Goal: Task Accomplishment & Management: Use online tool/utility

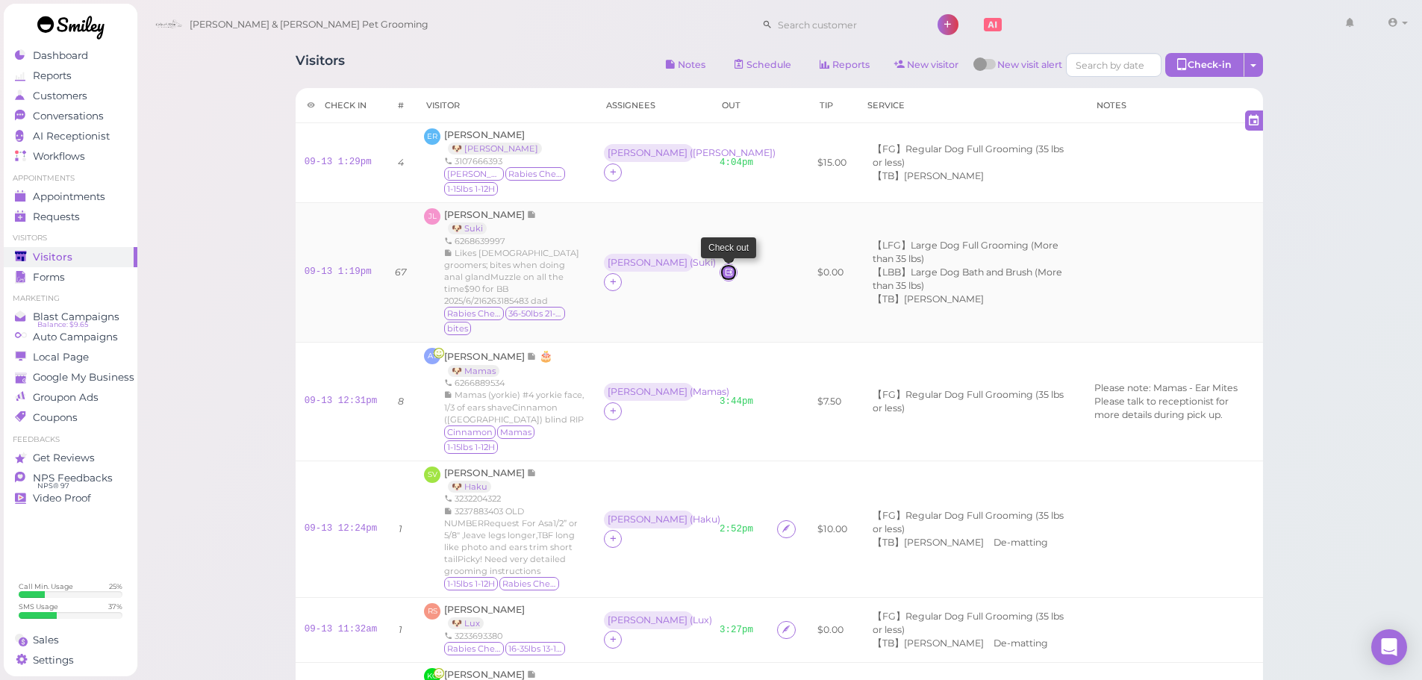
click at [724, 266] on icon at bounding box center [729, 271] width 10 height 11
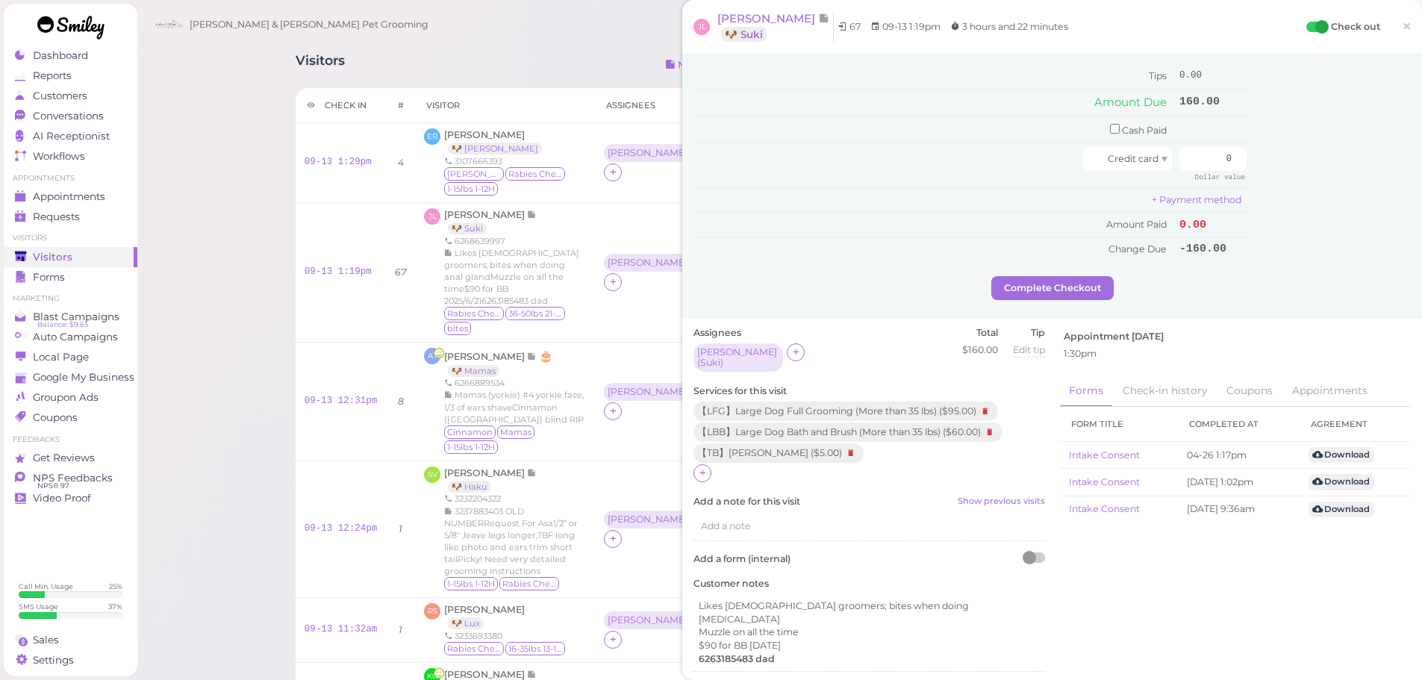
scroll to position [373, 0]
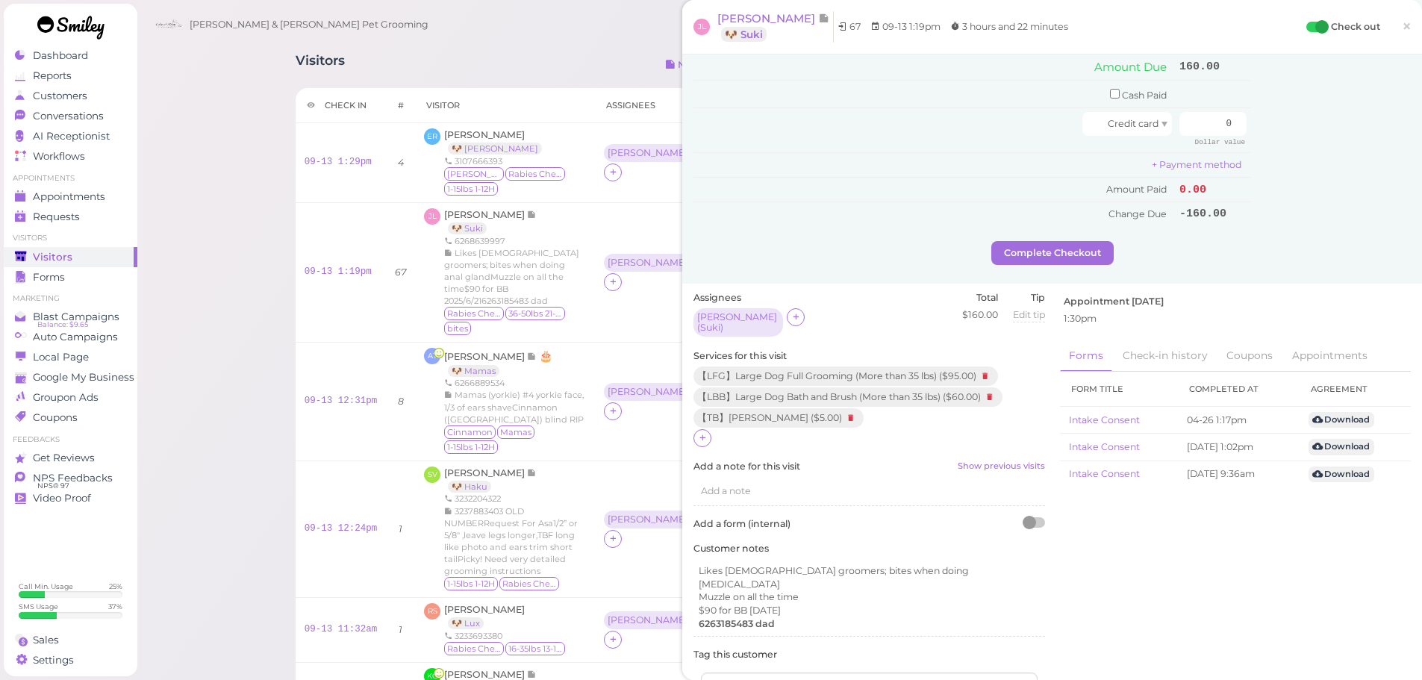
drag, startPoint x: 985, startPoint y: 369, endPoint x: 969, endPoint y: 371, distance: 15.7
click at [985, 369] on icon at bounding box center [985, 376] width 18 height 16
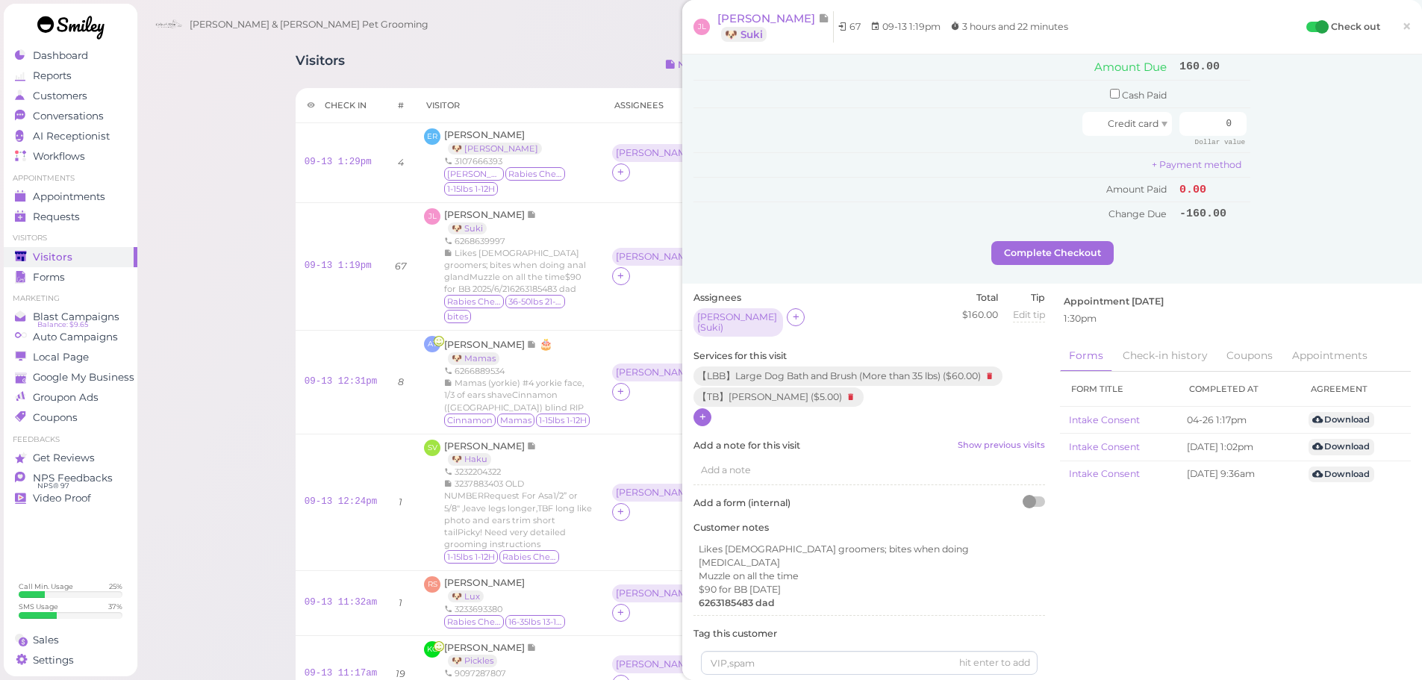
click at [704, 411] on icon at bounding box center [703, 416] width 10 height 11
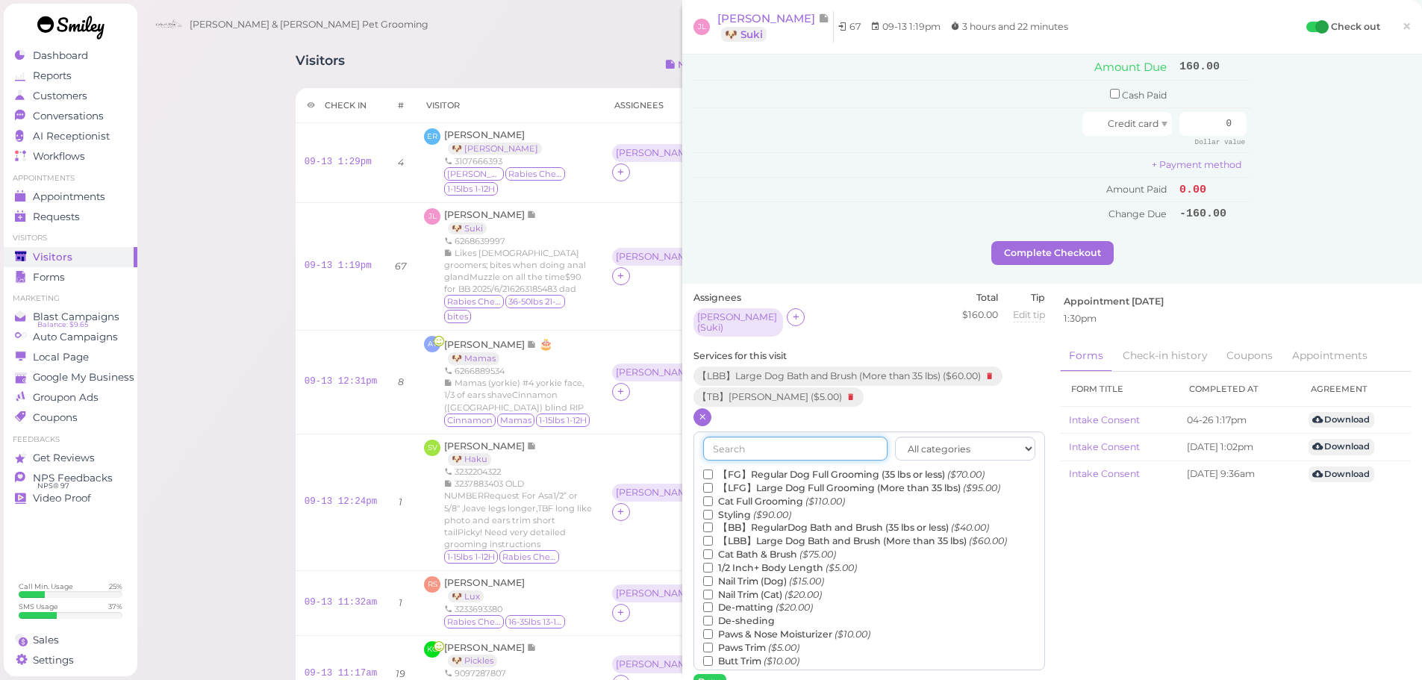
click at [738, 439] on input "text" at bounding box center [795, 449] width 184 height 24
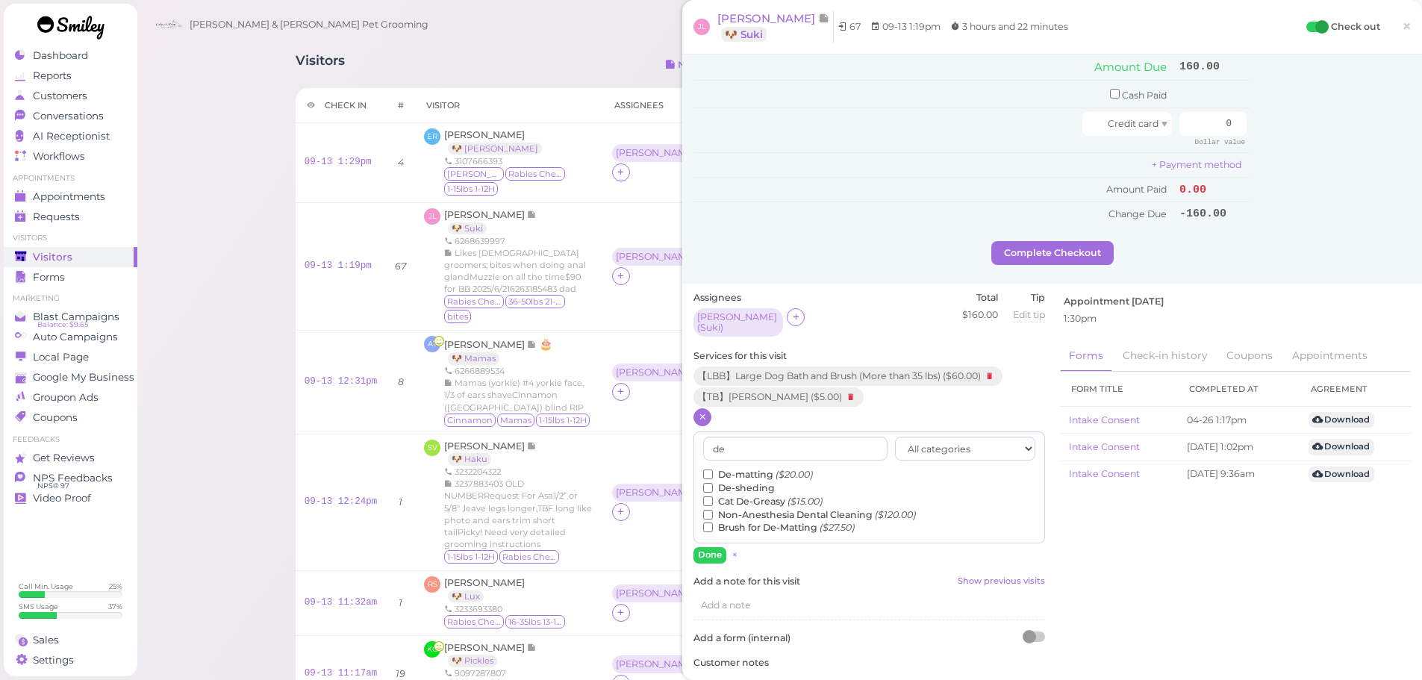
click at [743, 481] on label "De-sheding" at bounding box center [739, 487] width 72 height 13
click at [713, 483] on input "De-sheding" at bounding box center [708, 488] width 10 height 10
drag, startPoint x: 738, startPoint y: 437, endPoint x: 675, endPoint y: 437, distance: 63.4
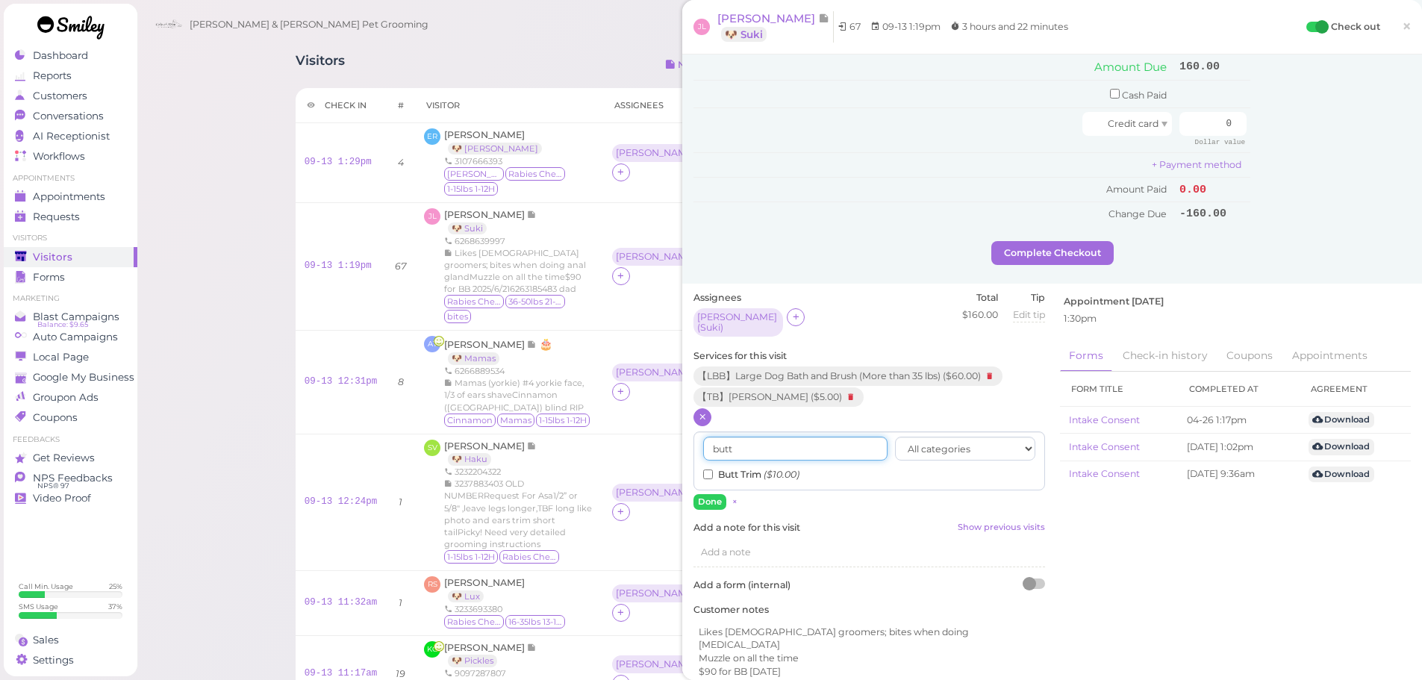
type input "butt"
click at [741, 468] on label "Butt Trim ($10.00)" at bounding box center [751, 474] width 96 height 13
click at [713, 469] on input "Butt Trim ($10.00)" at bounding box center [708, 474] width 10 height 10
click at [713, 494] on button "Done" at bounding box center [709, 502] width 33 height 16
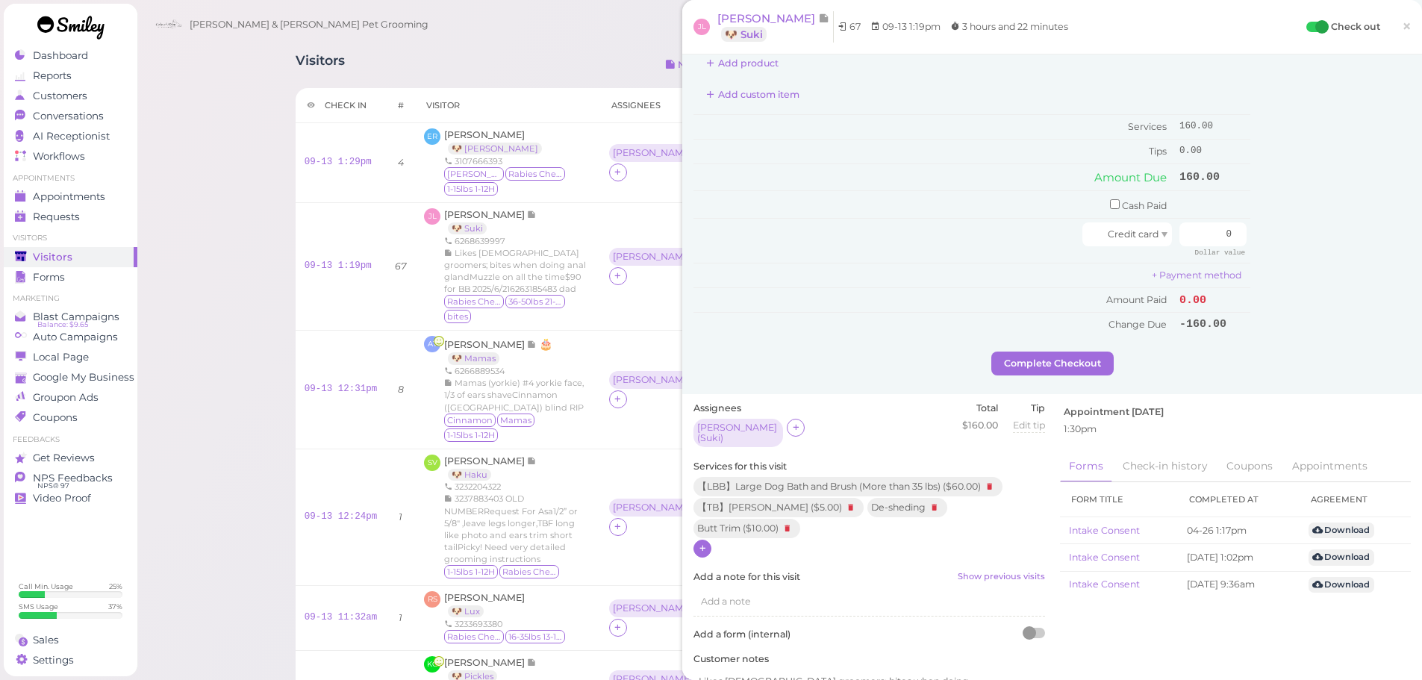
scroll to position [0, 0]
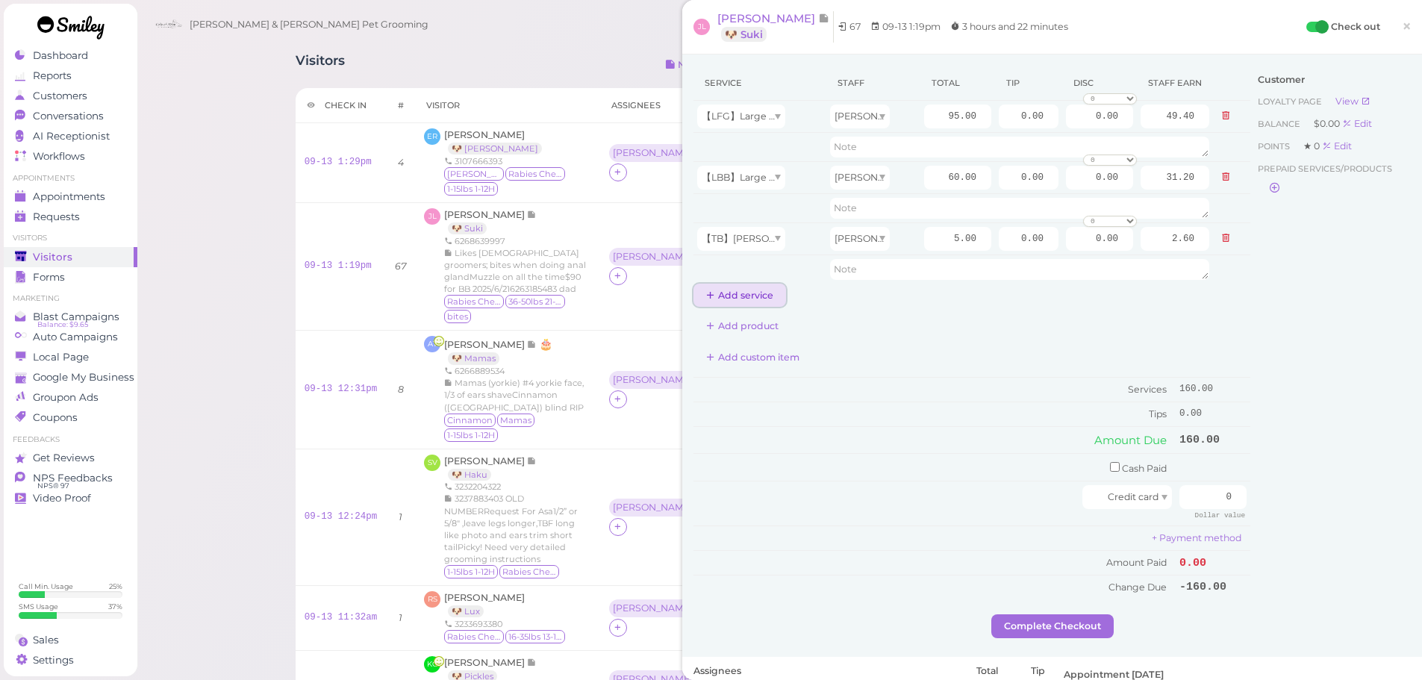
click at [746, 293] on button "Add service" at bounding box center [739, 296] width 93 height 24
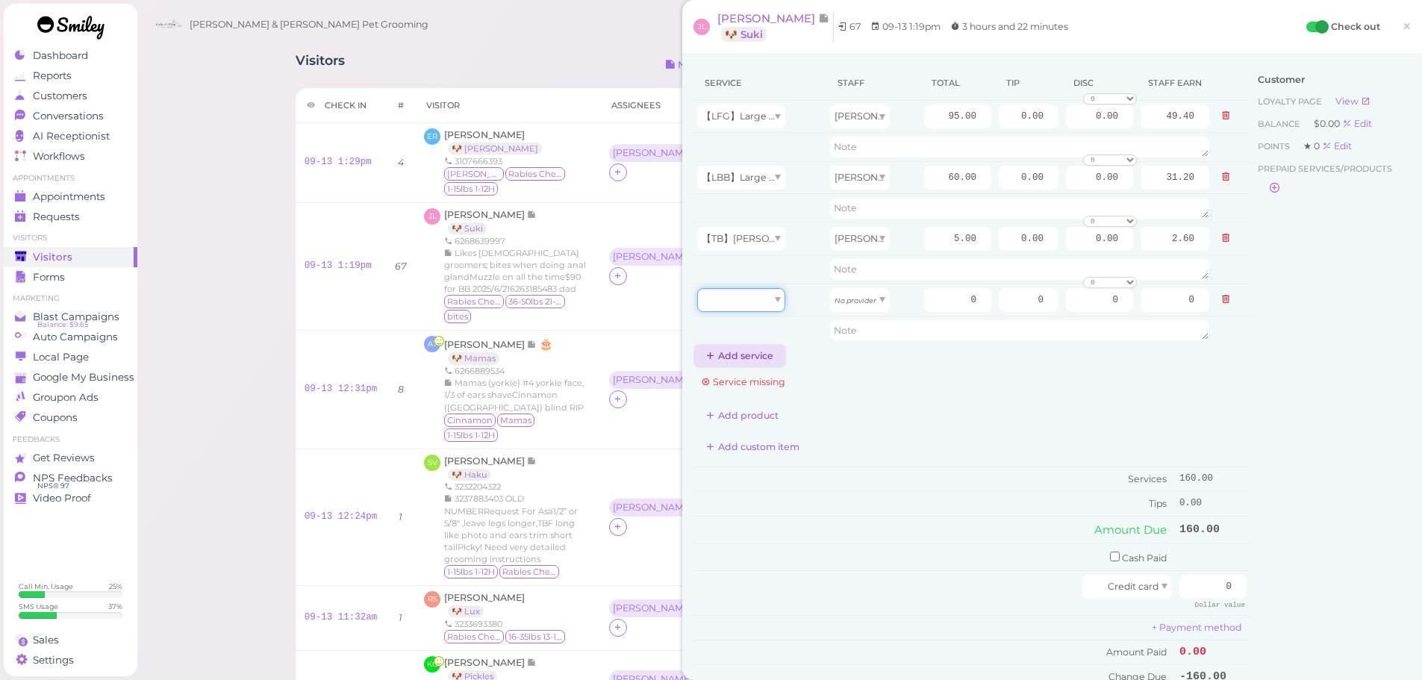
click at [752, 296] on div at bounding box center [741, 300] width 88 height 24
click at [1221, 119] on icon at bounding box center [1225, 115] width 9 height 10
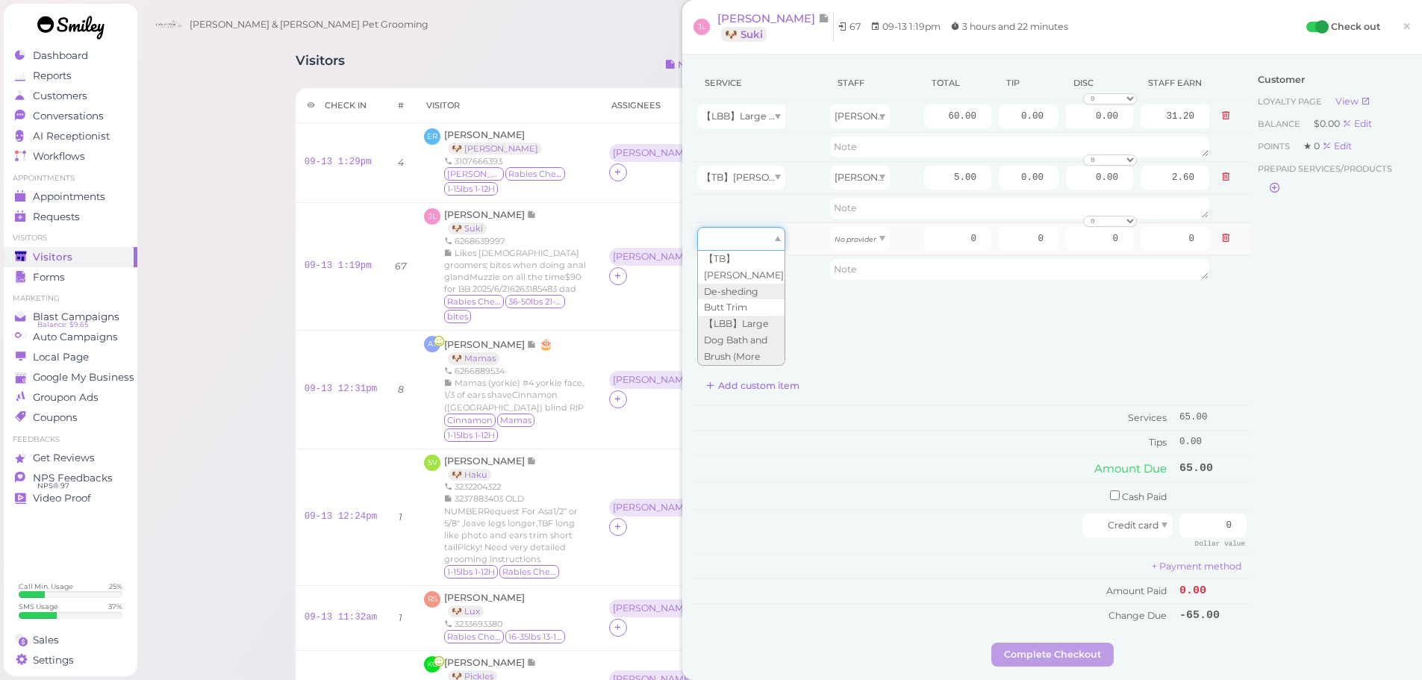
click at [737, 246] on div at bounding box center [741, 239] width 88 height 24
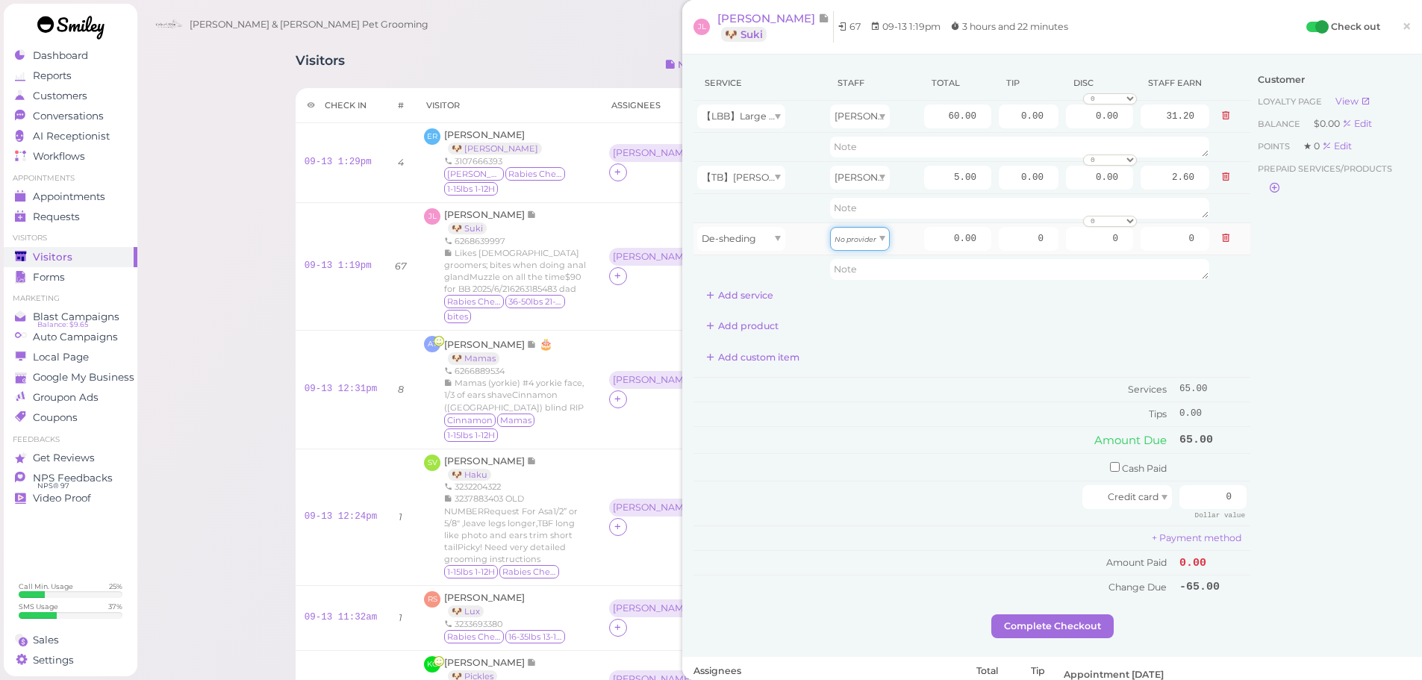
click at [874, 235] on div "No provider" at bounding box center [860, 239] width 60 height 24
drag, startPoint x: 923, startPoint y: 238, endPoint x: 1034, endPoint y: 243, distance: 111.3
click at [1034, 243] on tr "De-sheding Asa 0.00 0 0 0 10% off 15% off 20% off 25% off 30% off 50% off 0" at bounding box center [971, 238] width 557 height 32
type input "10"
type input "5.20"
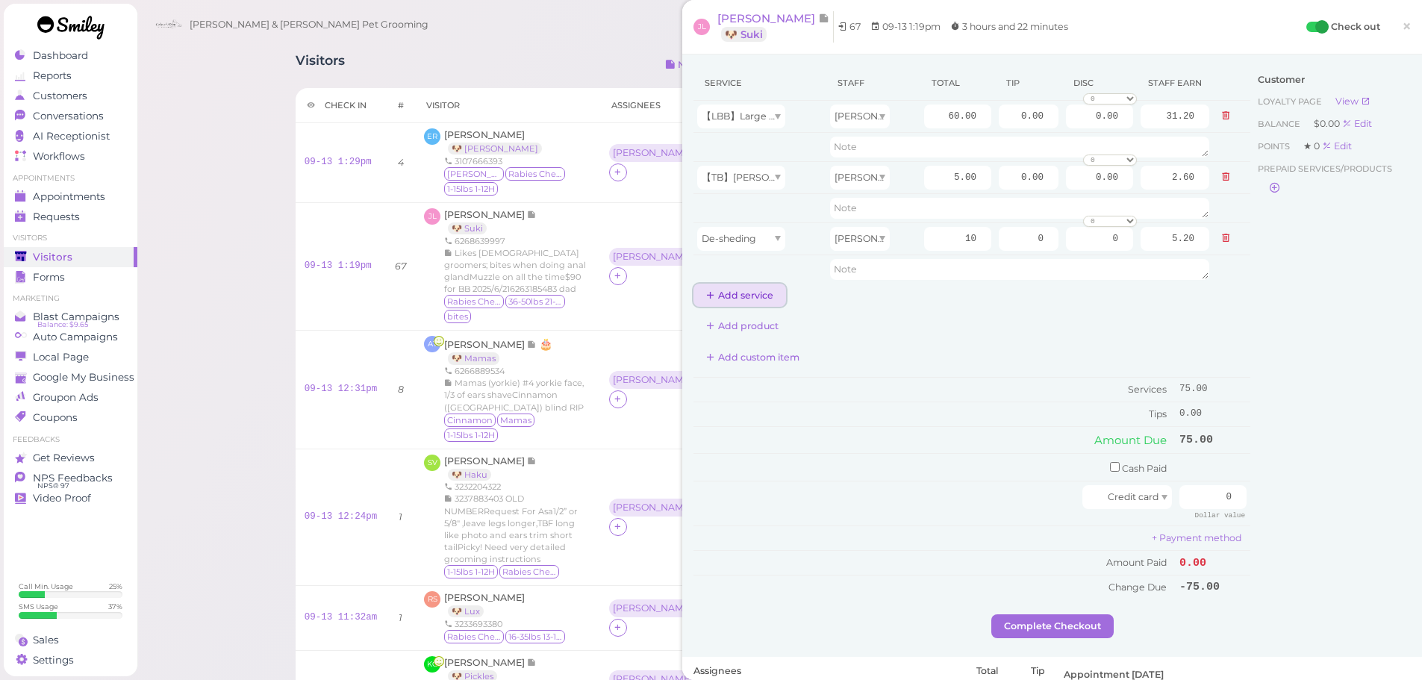
click at [746, 289] on button "Add service" at bounding box center [739, 296] width 93 height 24
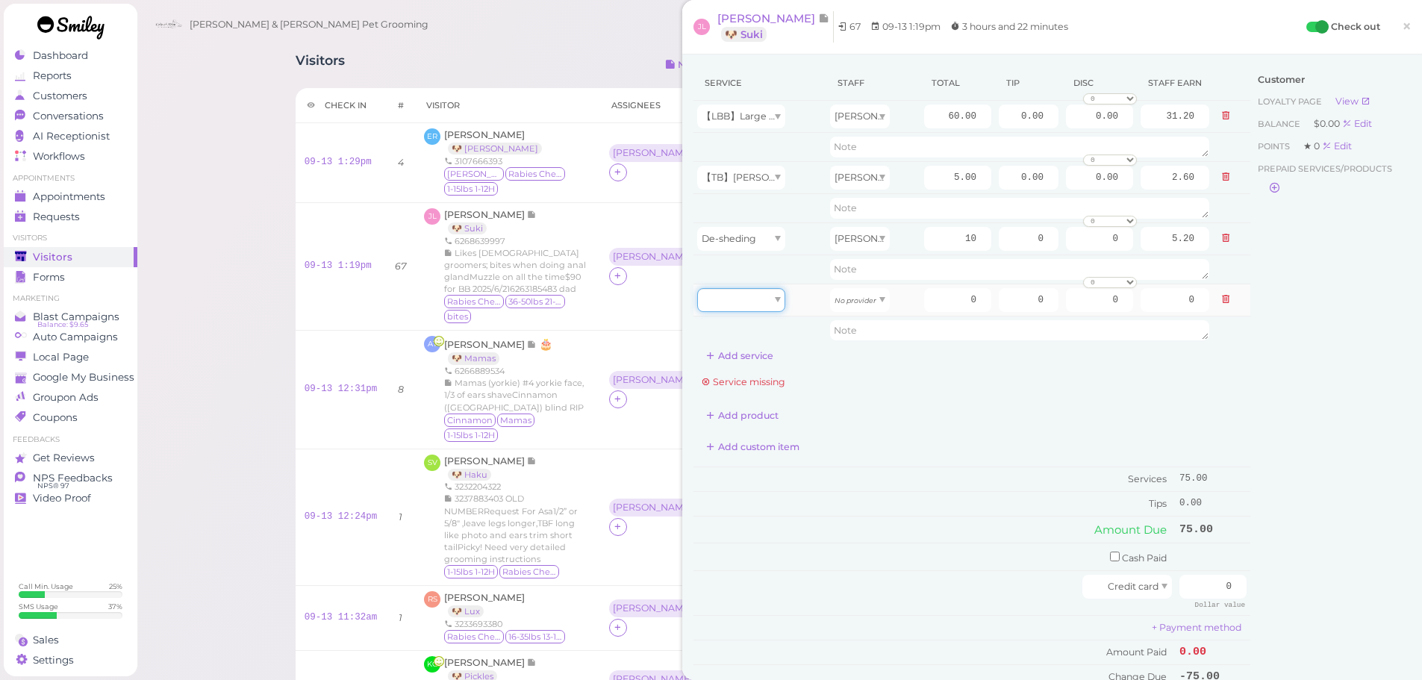
click at [743, 299] on div at bounding box center [741, 300] width 88 height 24
type input "10.00"
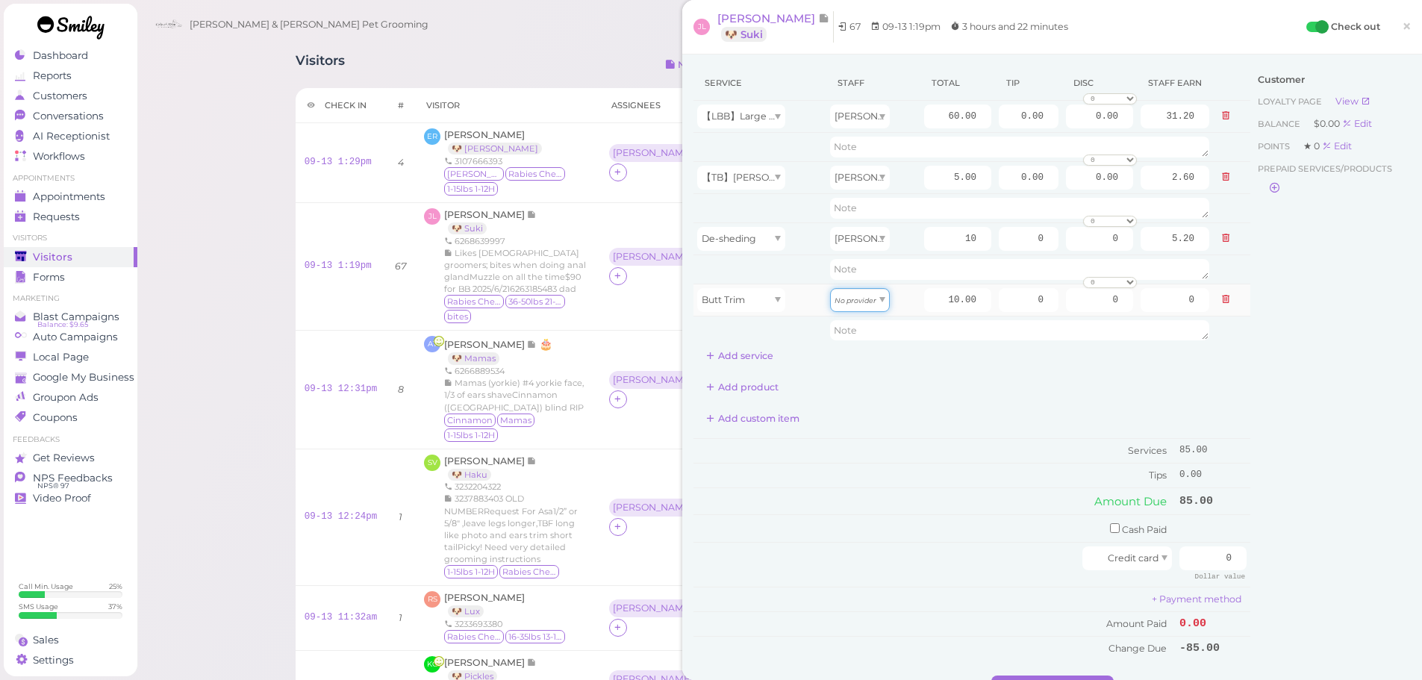
click at [865, 295] on span "No provider" at bounding box center [855, 299] width 42 height 11
type input "5.20"
click at [1354, 346] on div "Customer Loyalty page View Balance $0.00 Edit Points ★ 0 Edit Prepaid services/…" at bounding box center [1330, 371] width 160 height 610
click at [1320, 383] on div "Customer Loyalty page View Balance $0.00 Edit Points ★ 0 Edit Prepaid services/…" at bounding box center [1330, 371] width 160 height 610
click at [1273, 326] on div "Customer Loyalty page View Balance $0.00 Edit Points ★ 0 Edit Prepaid services/…" at bounding box center [1330, 371] width 160 height 610
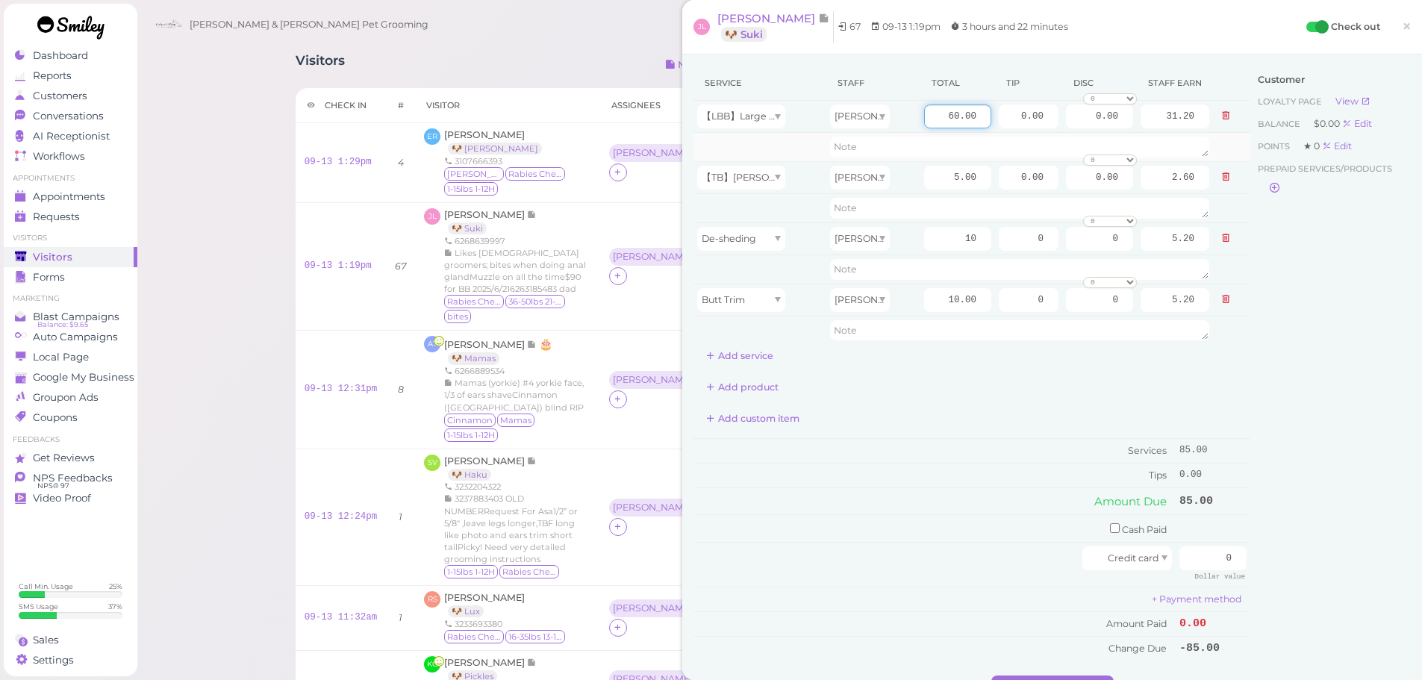
drag, startPoint x: 934, startPoint y: 114, endPoint x: 1087, endPoint y: 134, distance: 154.2
click at [1087, 134] on tbody "【LBB】Large Dog Bath and Brush (More than 35 lbs) Asa 60.00 0.00 0.00 0 10% off …" at bounding box center [971, 223] width 557 height 244
type input "90"
type input "46.80"
click at [1347, 356] on div "Customer Loyalty page View Balance $0.00 Edit Points ★ 0 Edit Prepaid services/…" at bounding box center [1330, 371] width 160 height 610
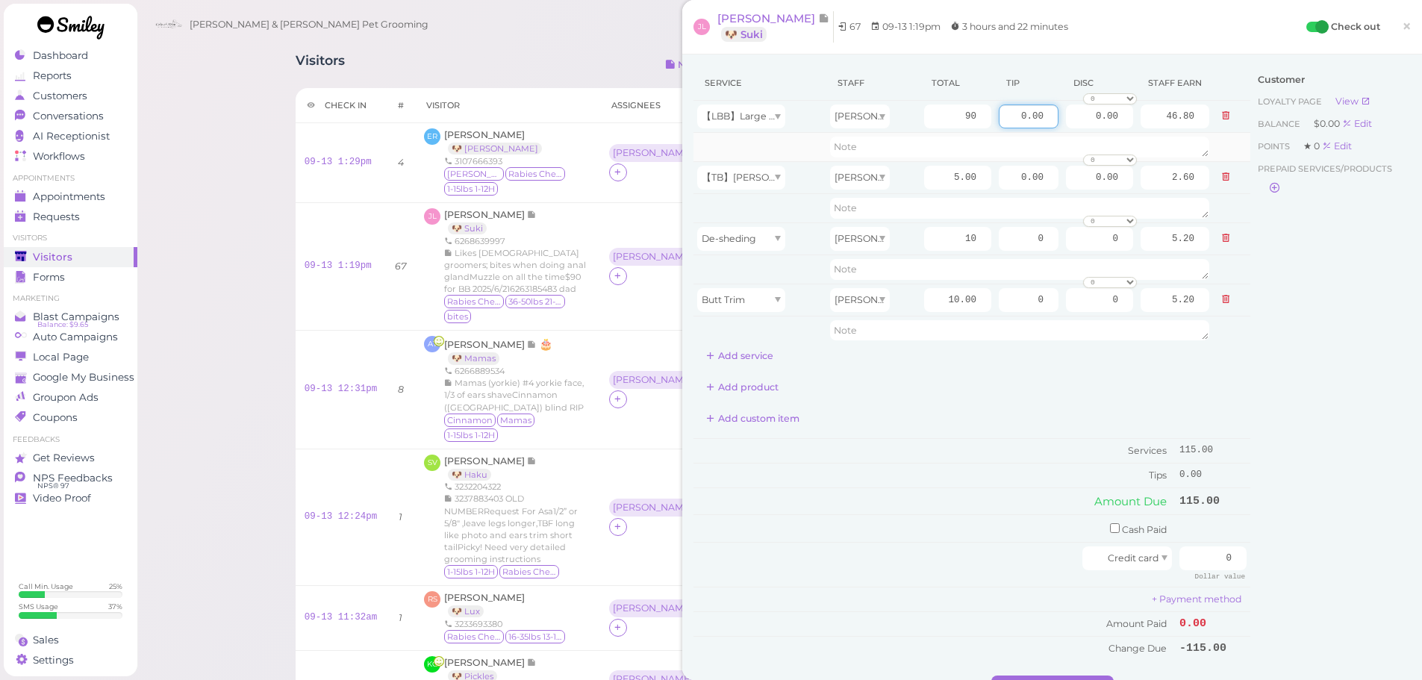
drag, startPoint x: 998, startPoint y: 107, endPoint x: 1203, endPoint y: 146, distance: 208.7
click at [1199, 146] on tbody "【LBB】Large Dog Bath and Brush (More than 35 lbs) Asa 90 0.00 0.00 0 10% off 15%…" at bounding box center [971, 223] width 557 height 244
type input "17.25"
click at [1352, 345] on div "Customer Loyalty page View Balance $0.00 Edit Points ★ 0 Edit Prepaid services/…" at bounding box center [1330, 371] width 160 height 610
click at [1337, 576] on div "Service Staff Total Tip Disc Staff earn 【LBB】Large Dog Bath and Brush (More tha…" at bounding box center [1051, 371] width 717 height 610
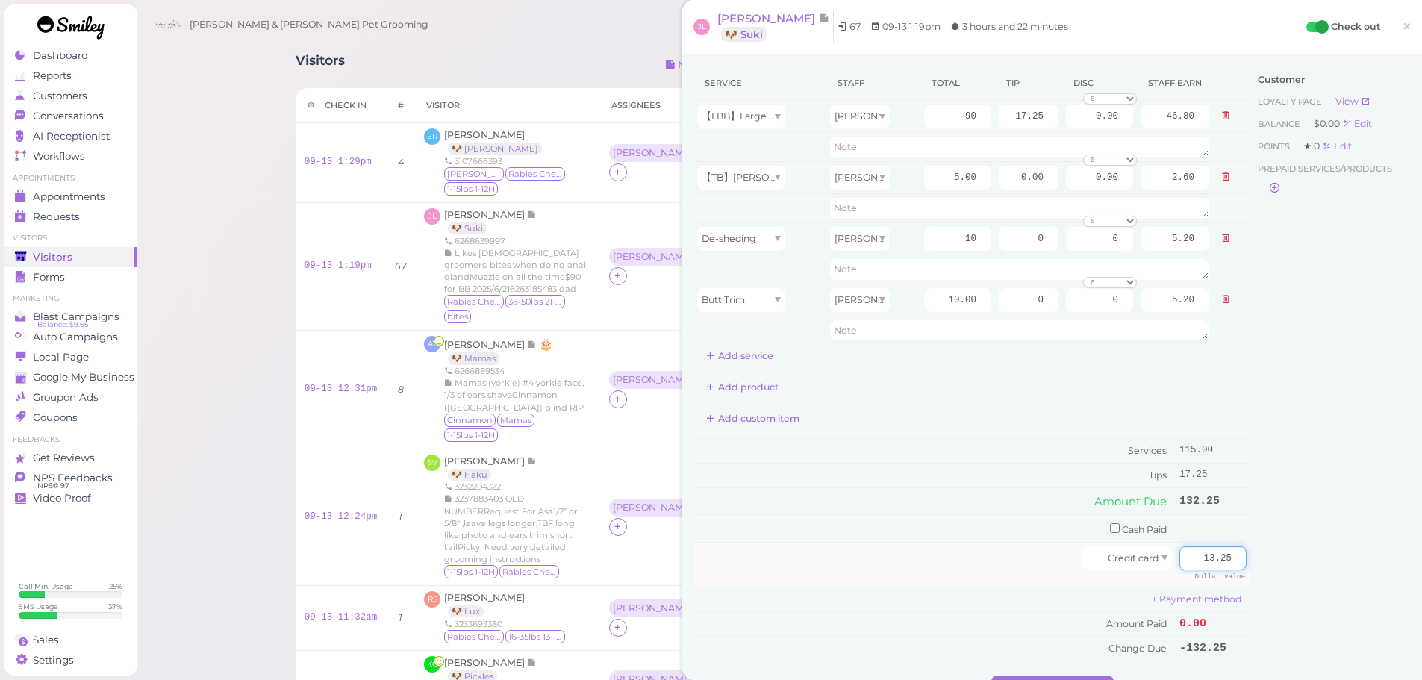
click at [1204, 554] on input "13.25" at bounding box center [1212, 558] width 67 height 24
type input "132.25"
click at [1280, 562] on div "Customer Loyalty page View Balance $0.00 Edit Points ★ 0 Edit Prepaid services/…" at bounding box center [1330, 371] width 160 height 610
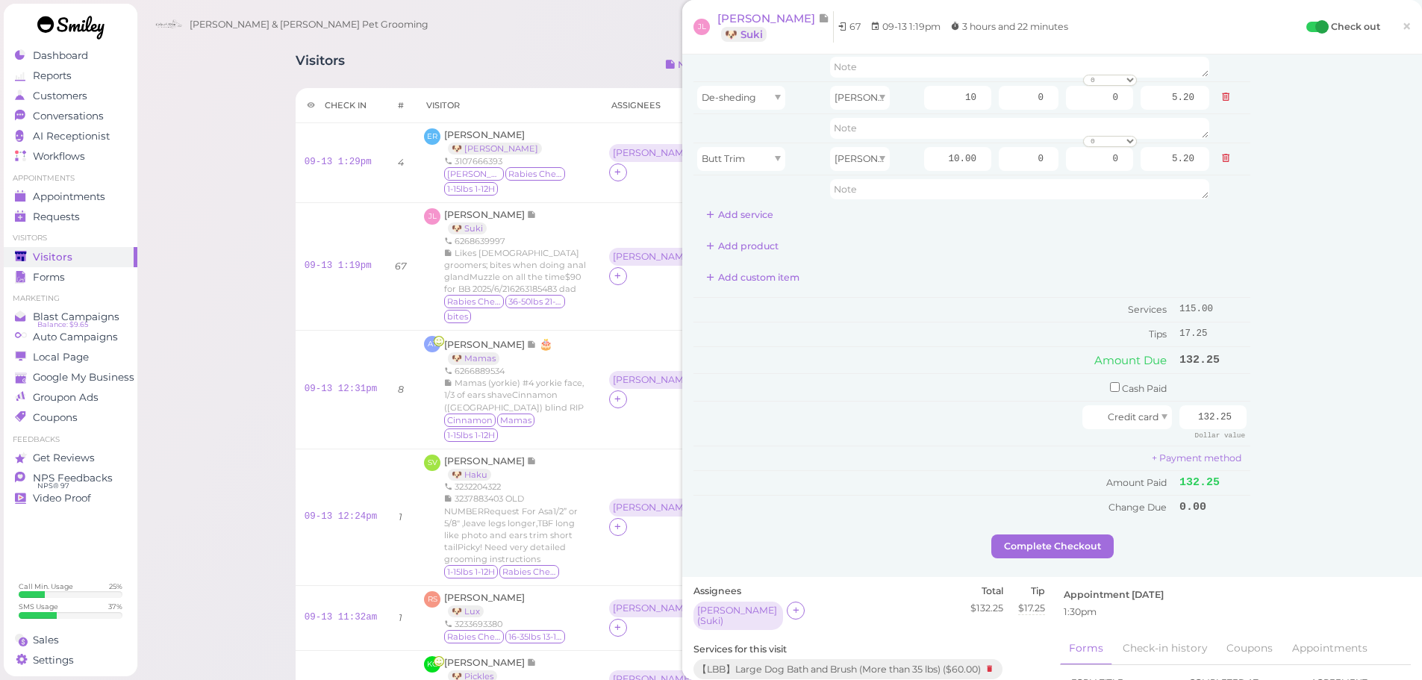
scroll to position [149, 0]
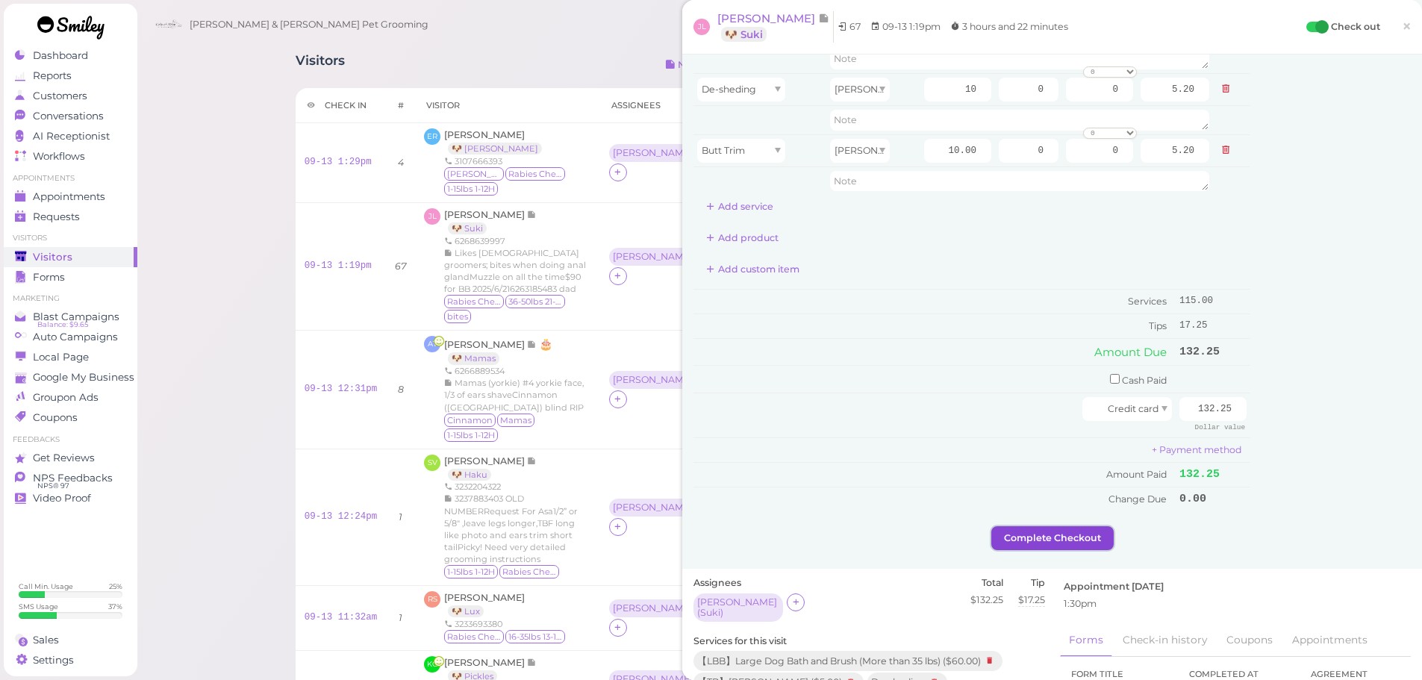
click at [1086, 540] on button "Complete Checkout" at bounding box center [1052, 538] width 122 height 24
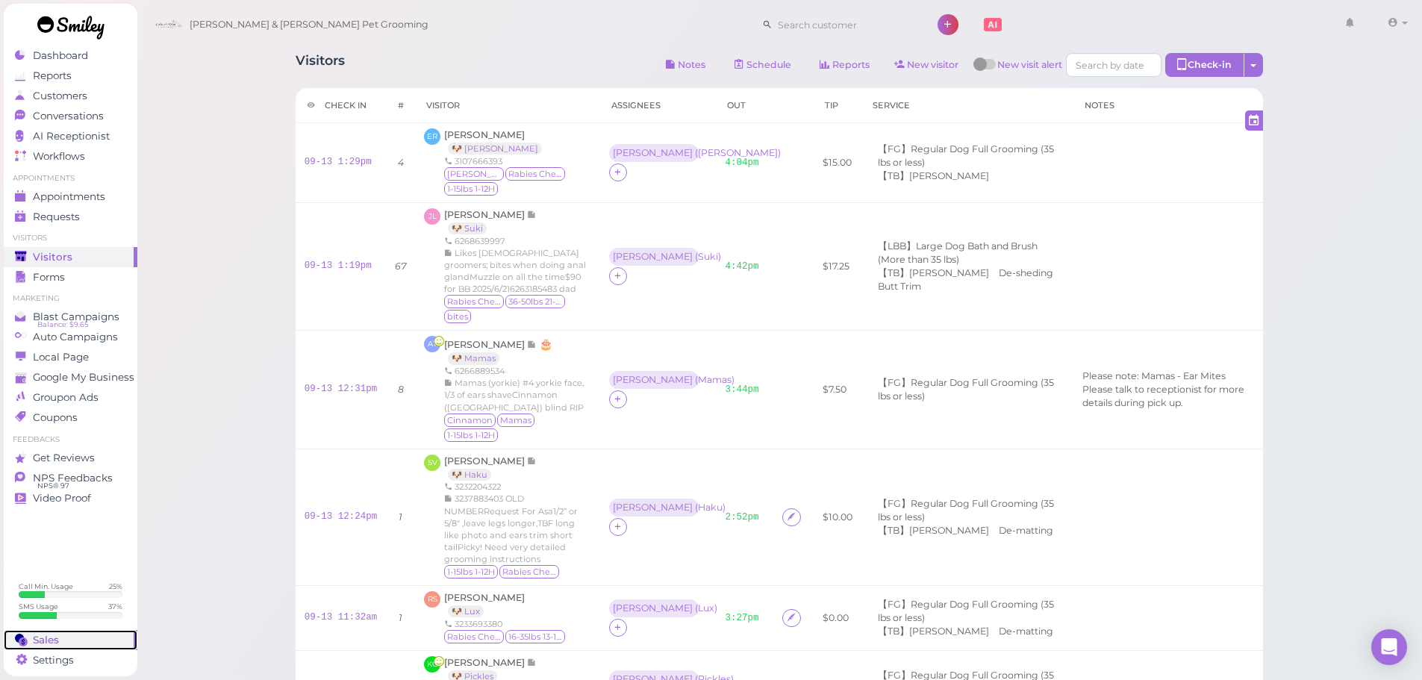
click at [42, 640] on span "Sales" at bounding box center [46, 640] width 26 height 13
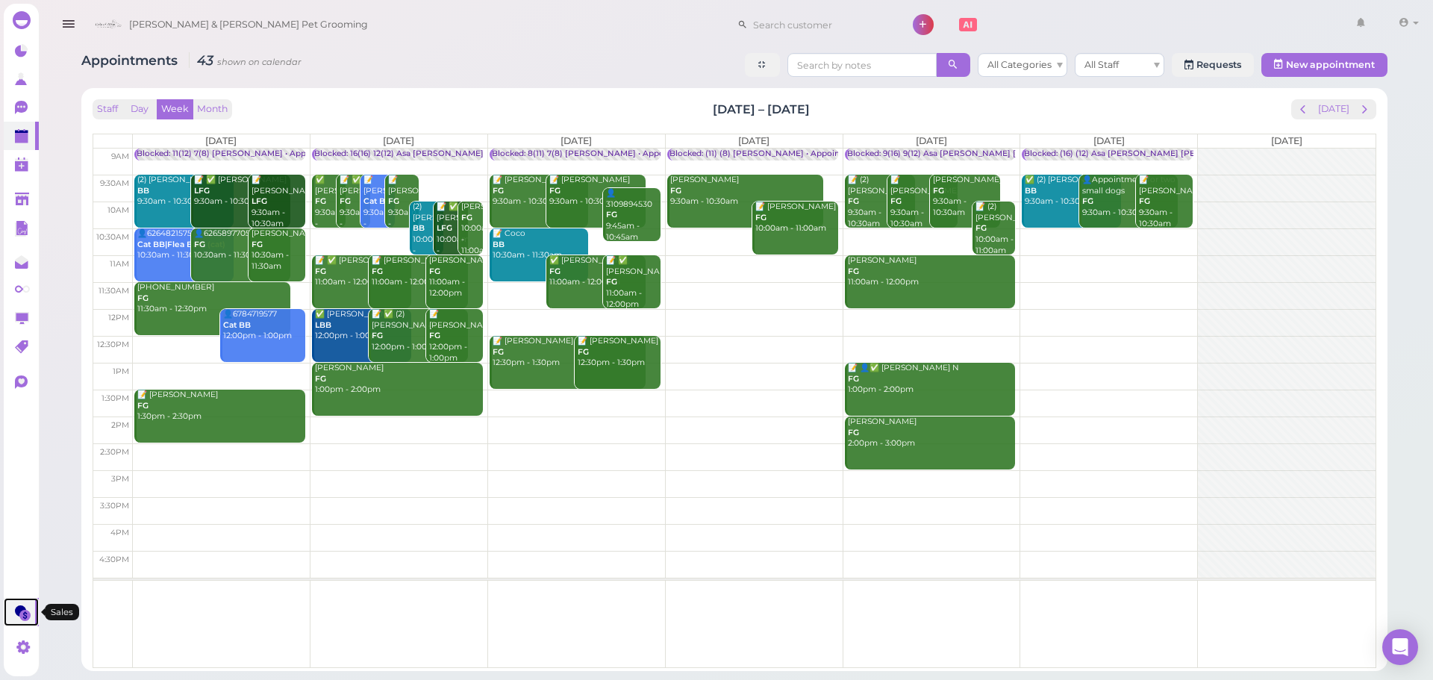
click at [19, 617] on icon at bounding box center [23, 613] width 16 height 16
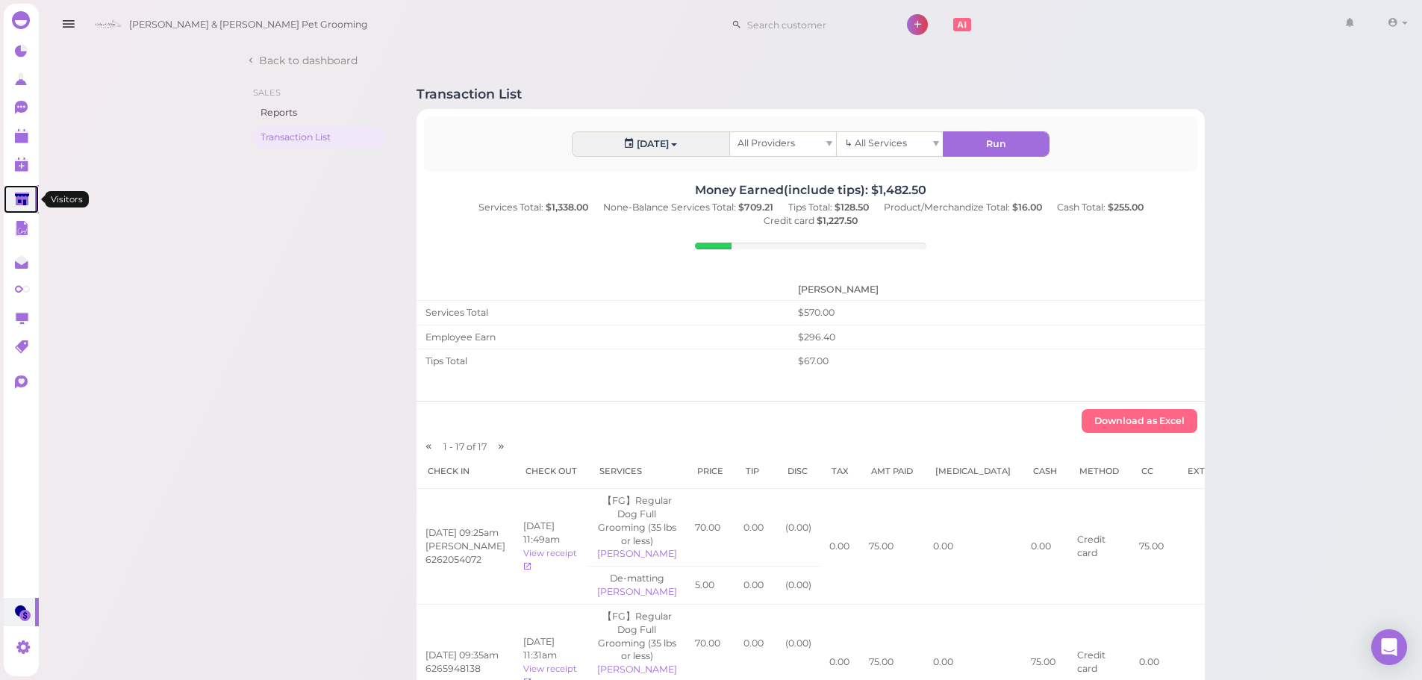
click at [17, 198] on polygon at bounding box center [22, 199] width 14 height 13
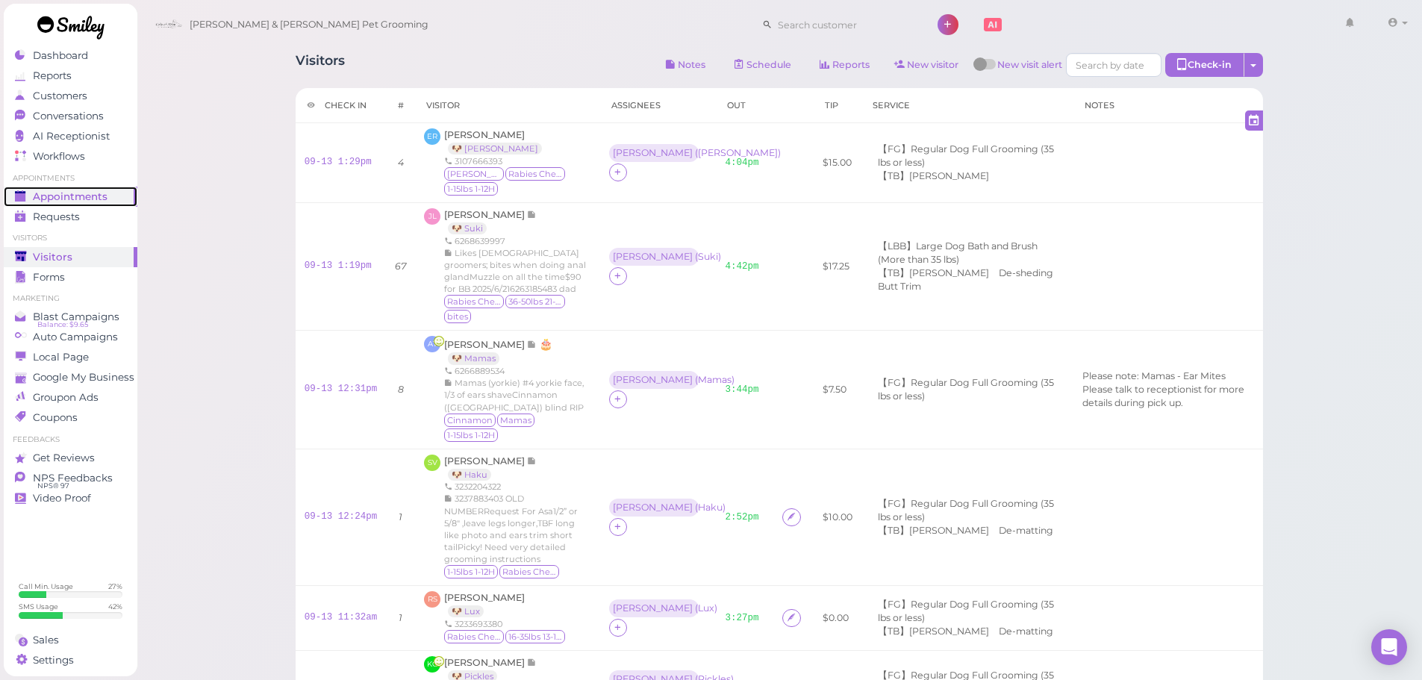
click at [66, 199] on span "Appointments" at bounding box center [70, 196] width 75 height 13
